Goal: Find specific page/section: Find specific page/section

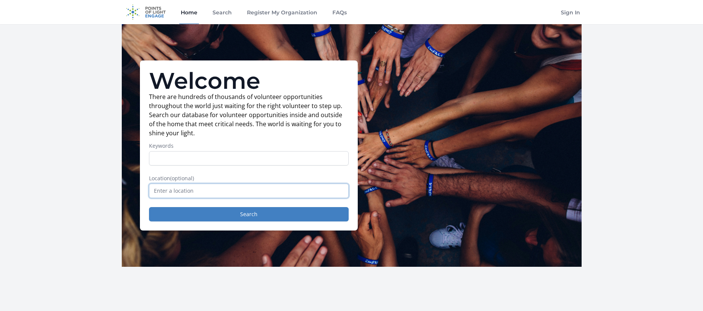
click at [179, 192] on input "text" at bounding box center [249, 191] width 200 height 14
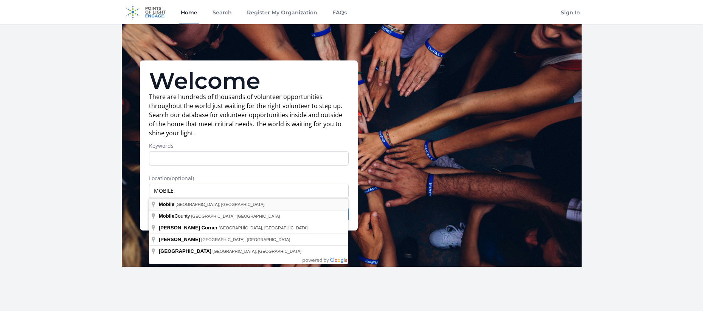
type input "Mobile, [GEOGRAPHIC_DATA], [GEOGRAPHIC_DATA]"
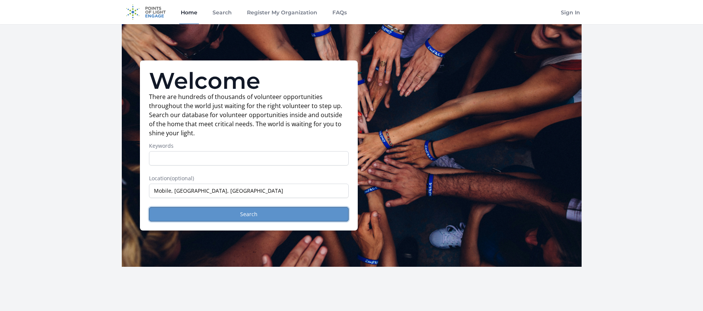
click at [214, 217] on button "Search" at bounding box center [249, 214] width 200 height 14
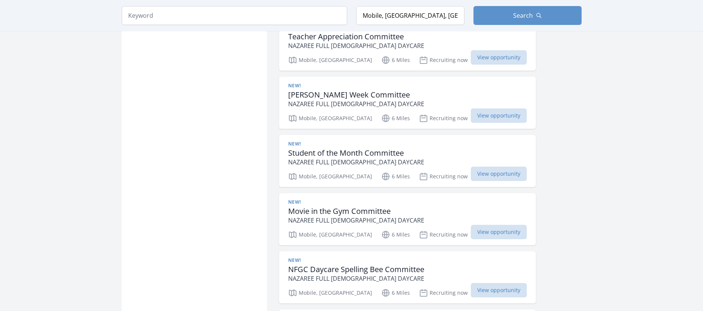
scroll to position [1059, 0]
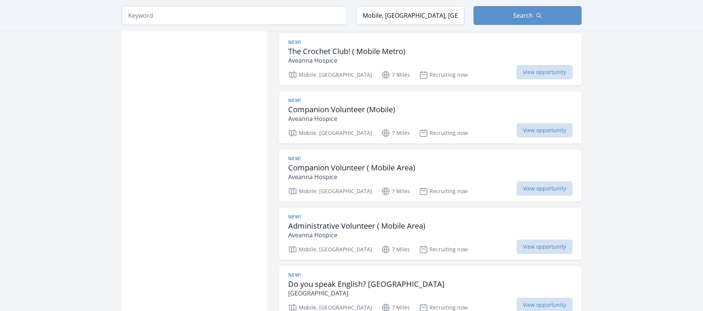
scroll to position [1437, 0]
